Goal: Information Seeking & Learning: Learn about a topic

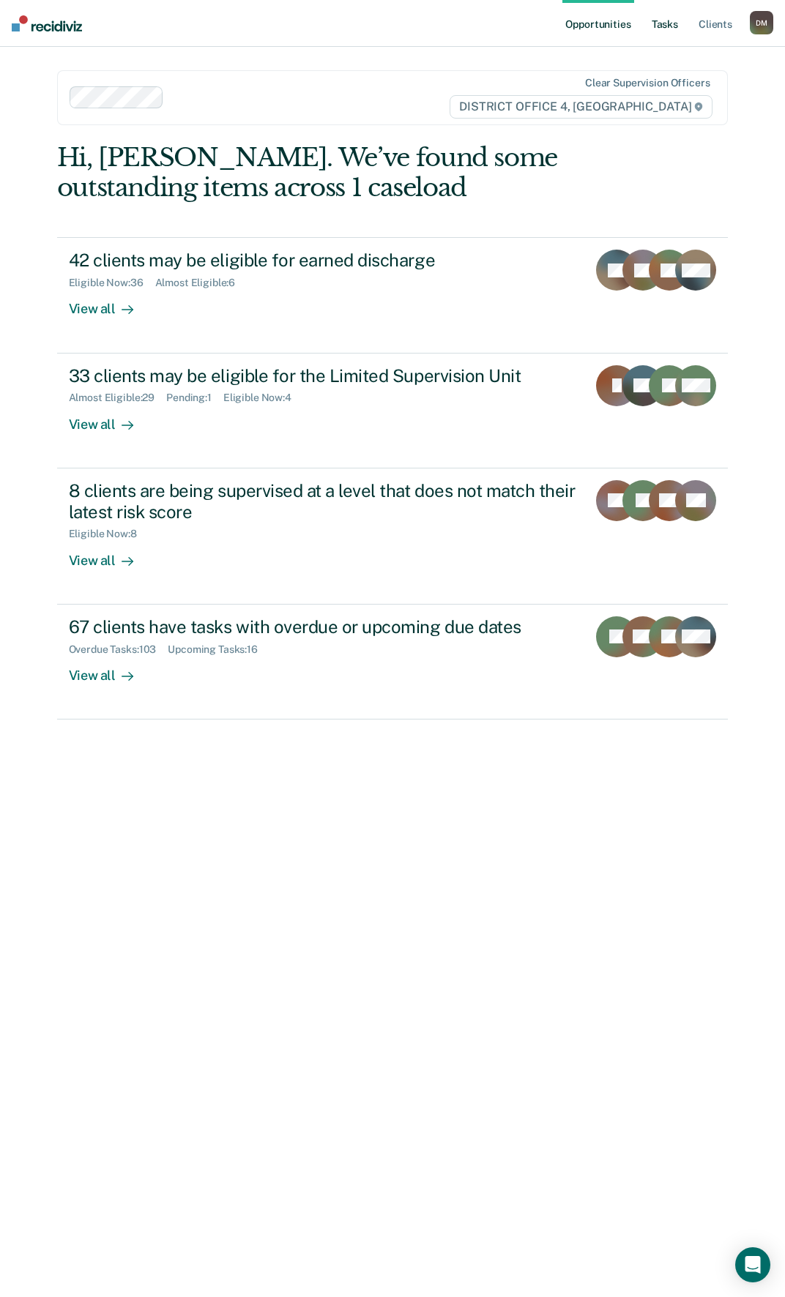
click at [663, 37] on link "Tasks" at bounding box center [664, 23] width 32 height 47
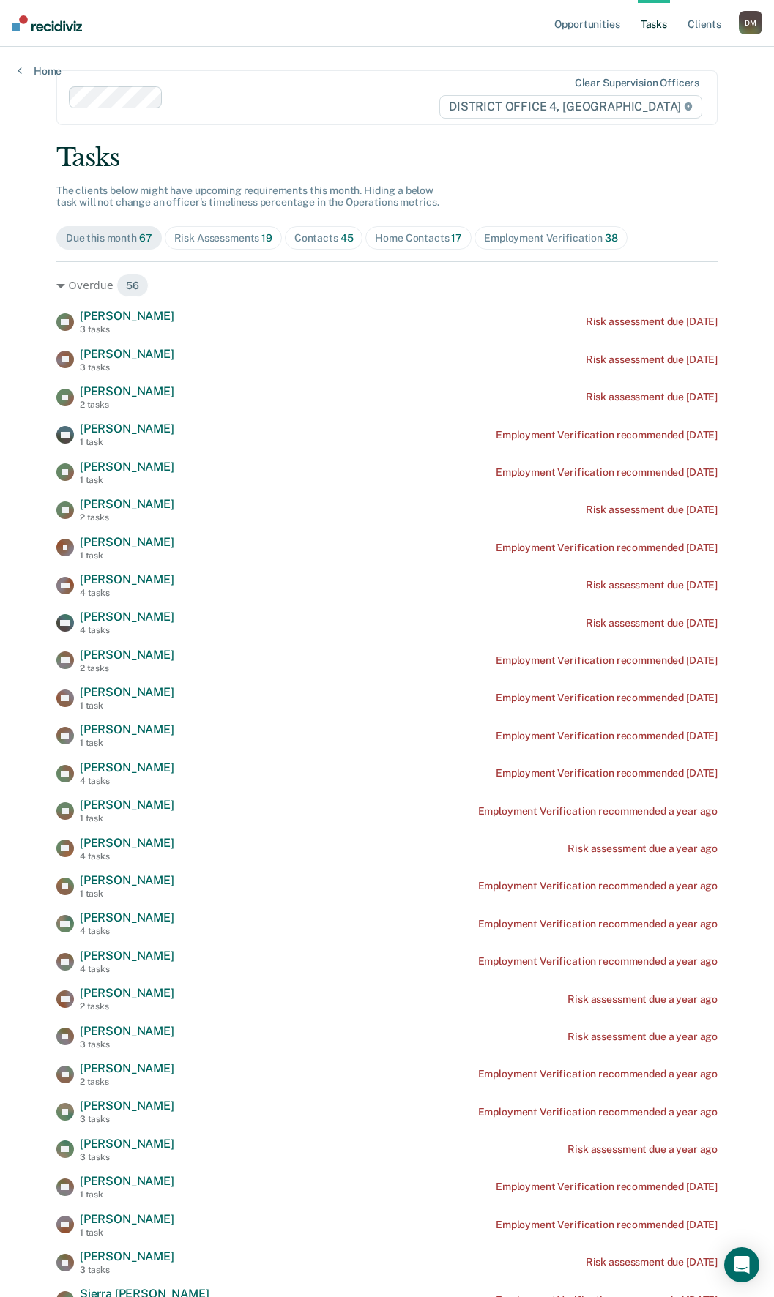
click at [261, 240] on span "19" at bounding box center [266, 238] width 11 height 12
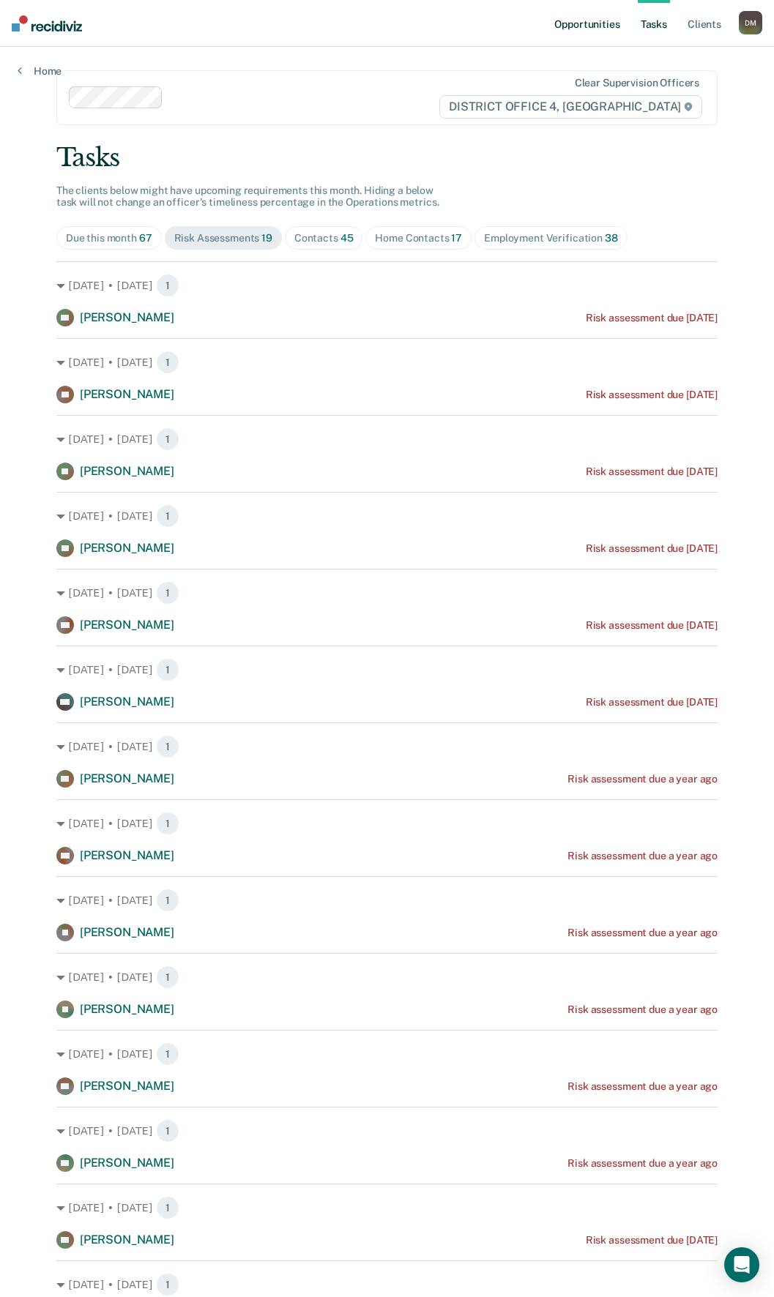
click at [591, 31] on link "Opportunities" at bounding box center [586, 23] width 71 height 47
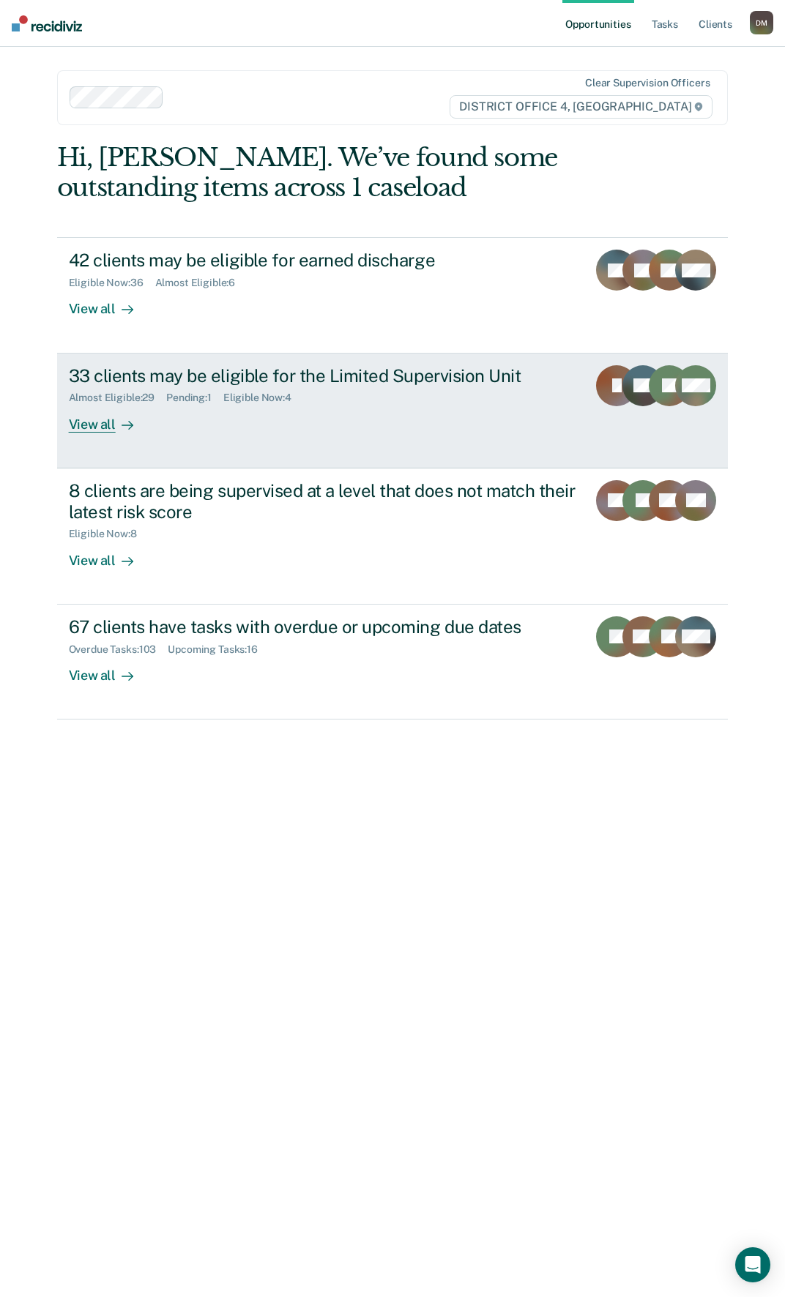
click at [318, 433] on link "33 clients may be eligible for the Limited Supervision Unit Almost Eligible : 2…" at bounding box center [392, 410] width 671 height 115
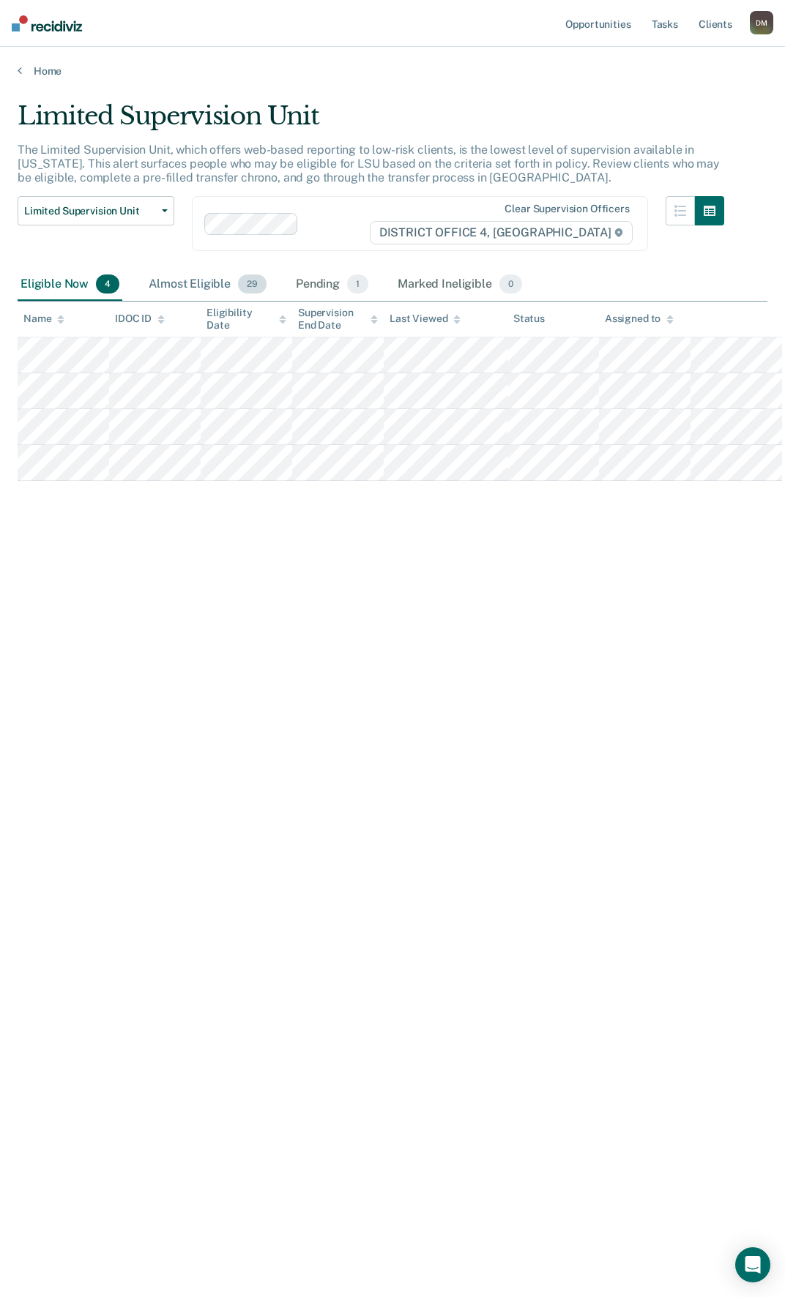
click at [174, 285] on div "Almost Eligible 29" at bounding box center [208, 285] width 124 height 32
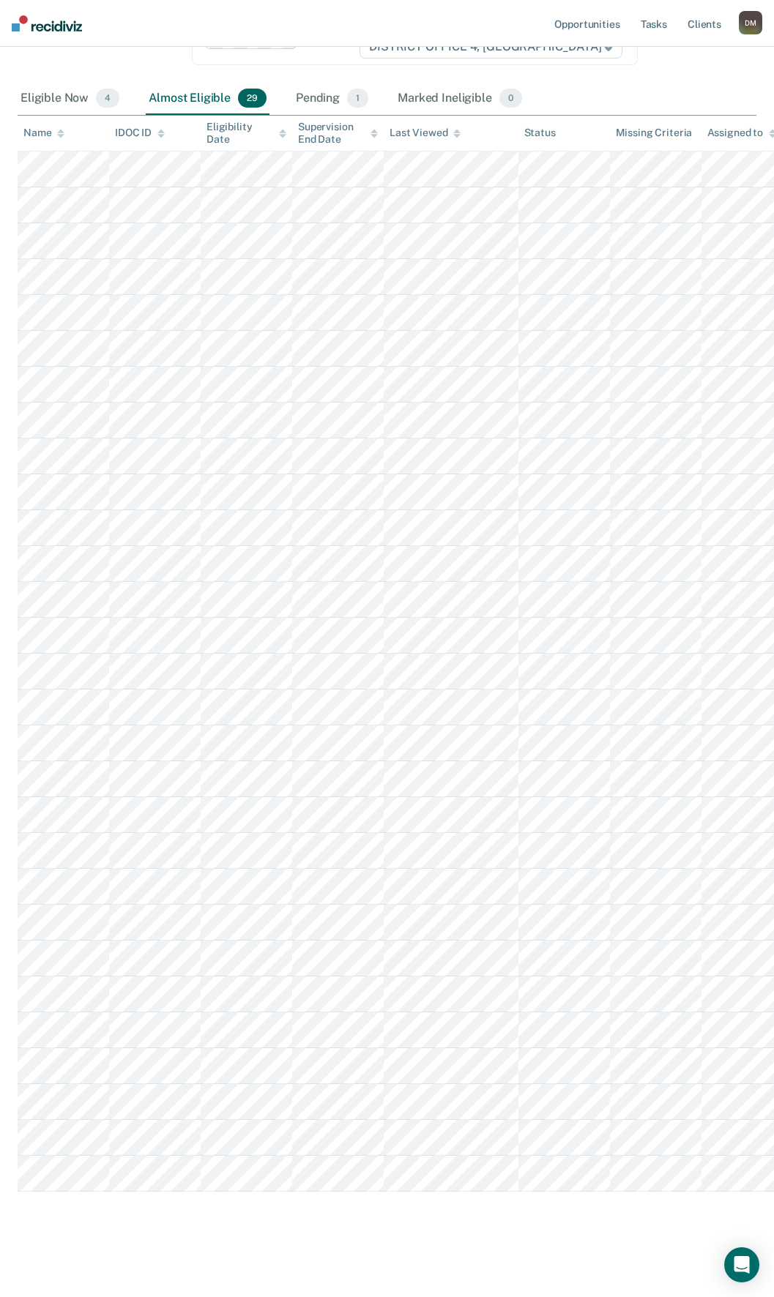
scroll to position [244, 0]
